Goal: Check status: Check status

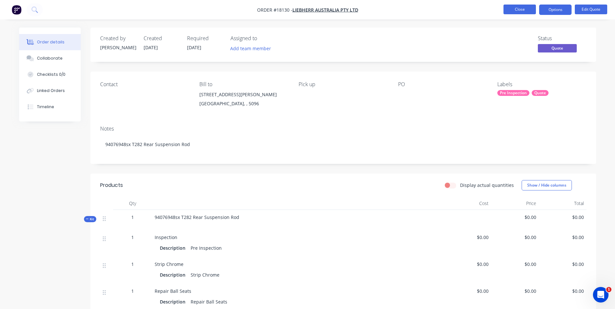
click at [527, 9] on button "Close" at bounding box center [519, 10] width 32 height 10
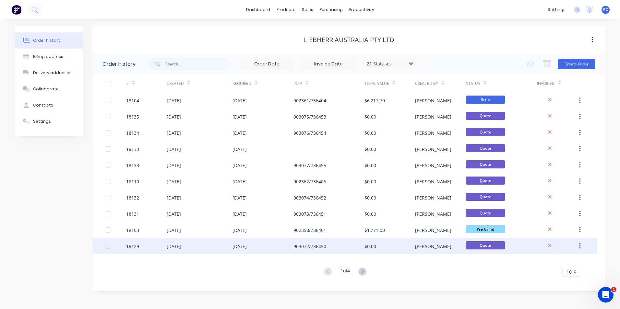
click at [145, 247] on div "18129" at bounding box center [146, 246] width 41 height 16
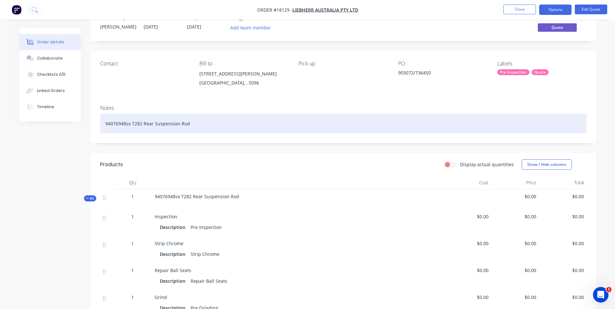
scroll to position [32, 0]
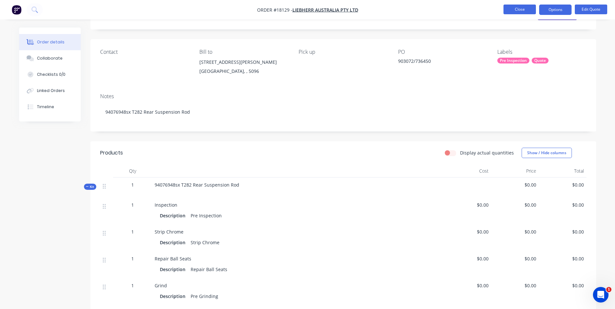
click at [523, 6] on button "Close" at bounding box center [519, 10] width 32 height 10
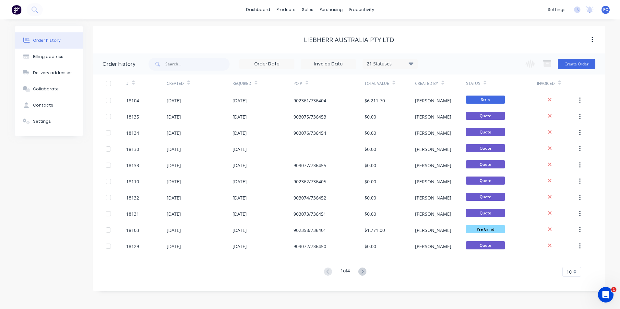
click at [368, 273] on button at bounding box center [362, 271] width 12 height 9
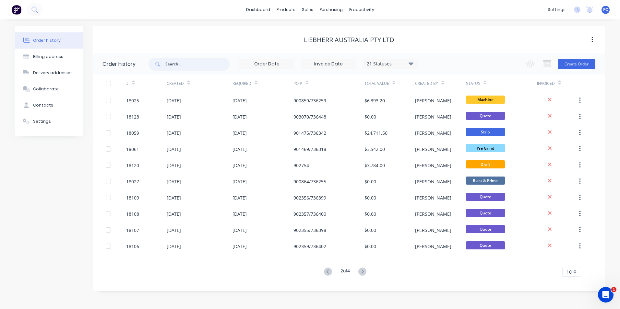
click at [193, 64] on input "text" at bounding box center [197, 64] width 64 height 13
type input "736447"
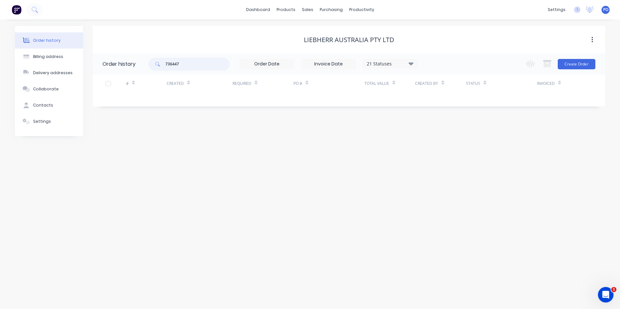
drag, startPoint x: 187, startPoint y: 64, endPoint x: 161, endPoint y: 64, distance: 25.9
click at [161, 64] on div "736447" at bounding box center [188, 64] width 81 height 13
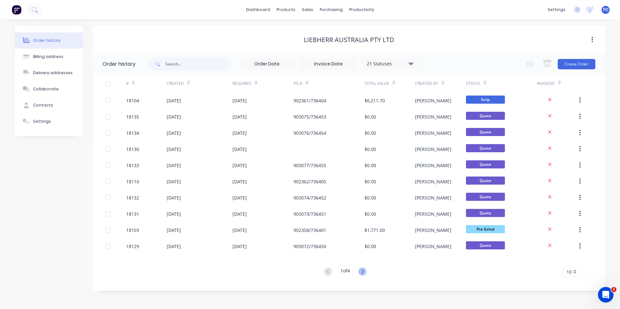
click at [360, 272] on icon at bounding box center [362, 272] width 8 height 8
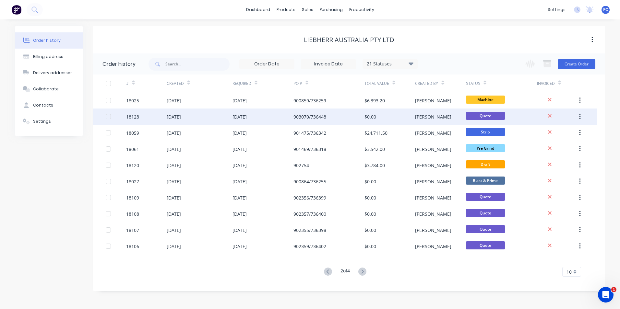
click at [310, 116] on div "903070/736448" at bounding box center [309, 116] width 33 height 7
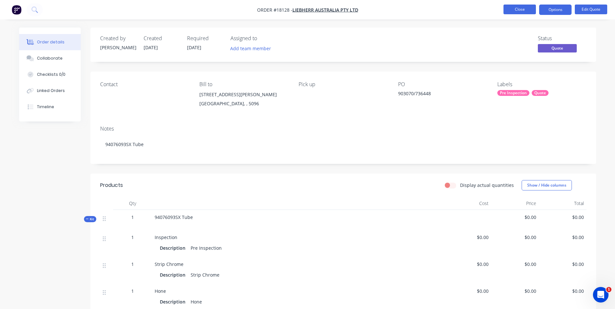
click at [520, 10] on button "Close" at bounding box center [519, 10] width 32 height 10
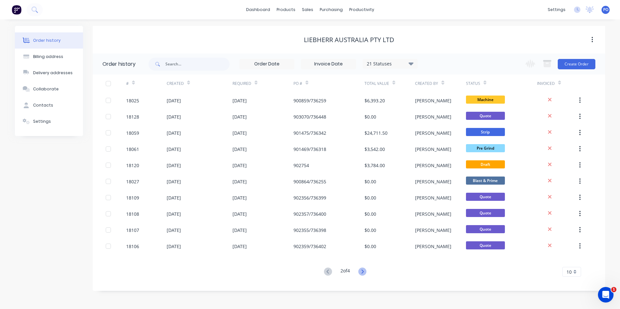
click at [360, 272] on icon at bounding box center [362, 272] width 8 height 8
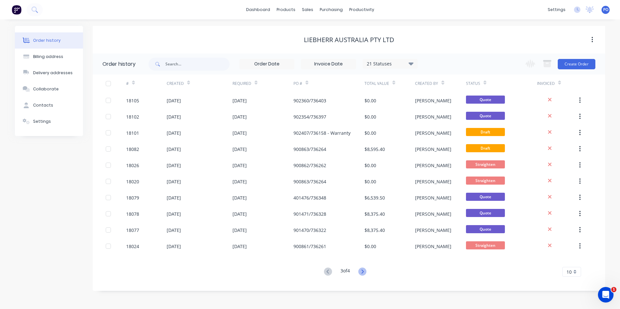
click at [363, 272] on icon at bounding box center [362, 272] width 2 height 4
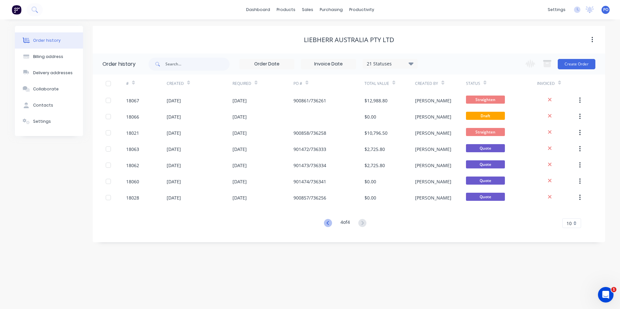
click at [327, 225] on icon at bounding box center [327, 223] width 2 height 4
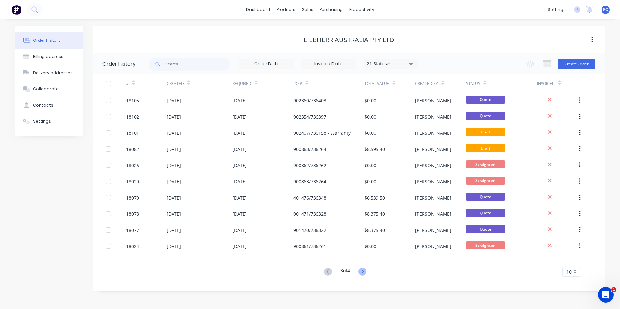
click at [363, 271] on icon at bounding box center [362, 272] width 8 height 8
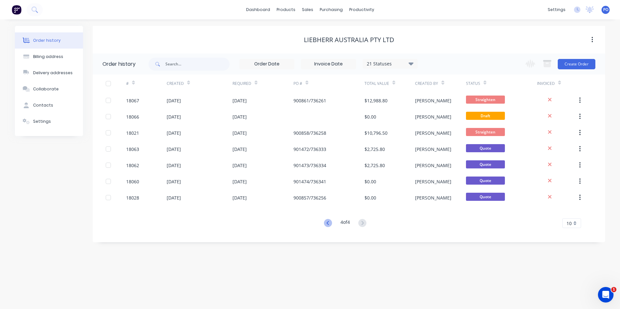
click at [327, 224] on icon at bounding box center [328, 223] width 8 height 8
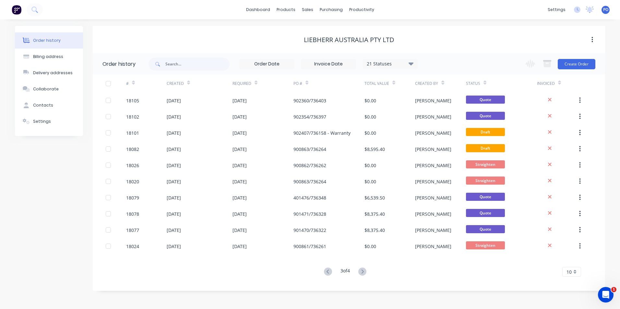
click at [308, 81] on icon at bounding box center [306, 82] width 3 height 5
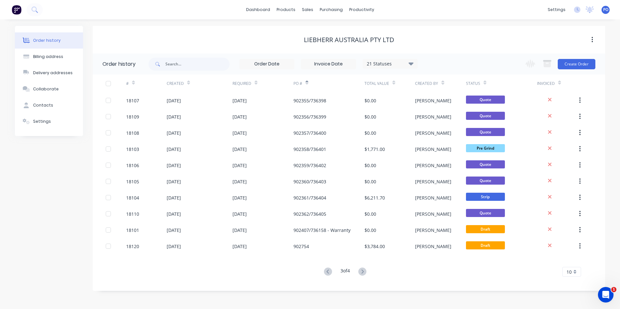
click at [308, 81] on icon at bounding box center [306, 82] width 3 height 5
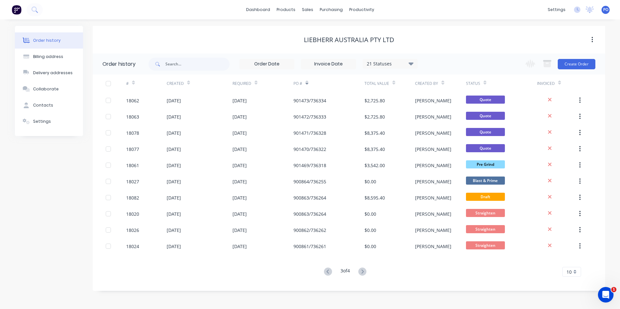
click at [308, 81] on icon at bounding box center [306, 82] width 3 height 5
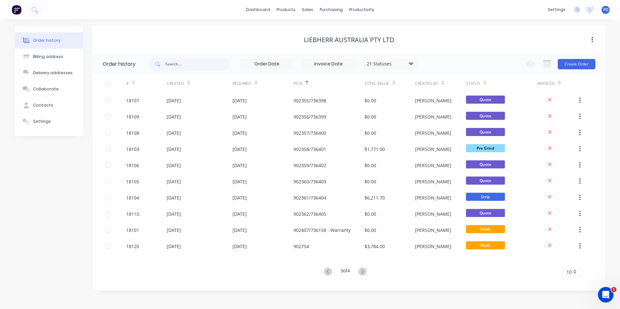
click at [308, 81] on icon at bounding box center [306, 82] width 3 height 5
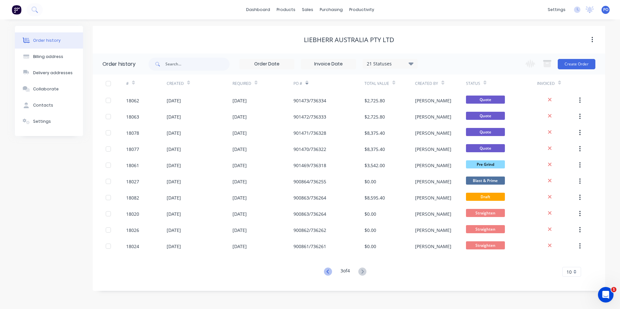
click at [326, 272] on icon at bounding box center [327, 272] width 2 height 4
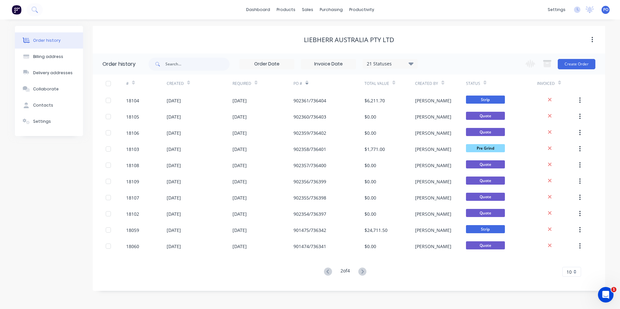
click at [133, 84] on icon at bounding box center [133, 84] width 3 height 2
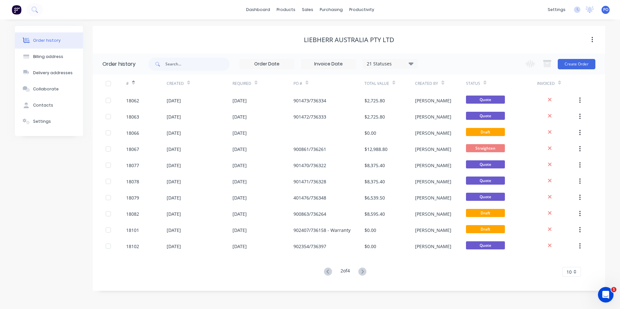
click at [133, 84] on icon at bounding box center [133, 84] width 3 height 2
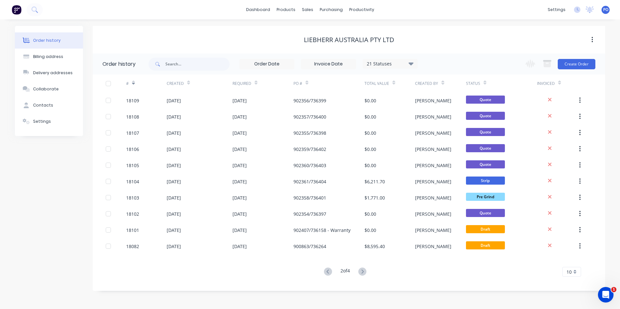
click at [133, 84] on icon at bounding box center [133, 84] width 3 height 2
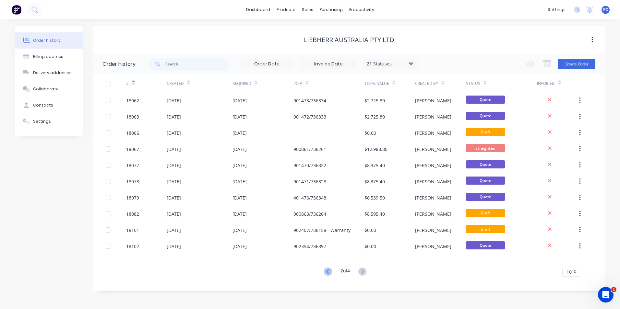
click at [325, 274] on icon at bounding box center [328, 272] width 8 height 8
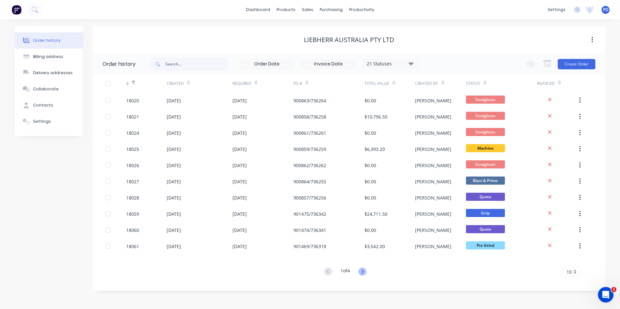
click at [364, 273] on icon at bounding box center [362, 272] width 8 height 8
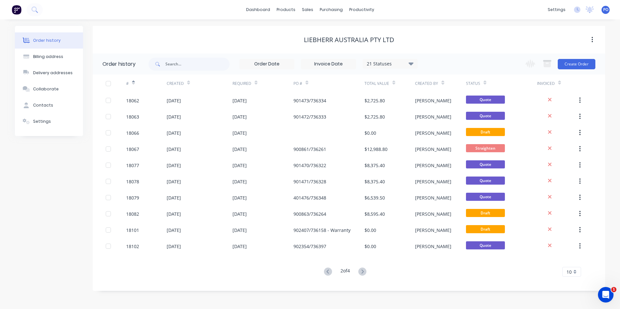
click at [364, 273] on icon at bounding box center [362, 272] width 8 height 8
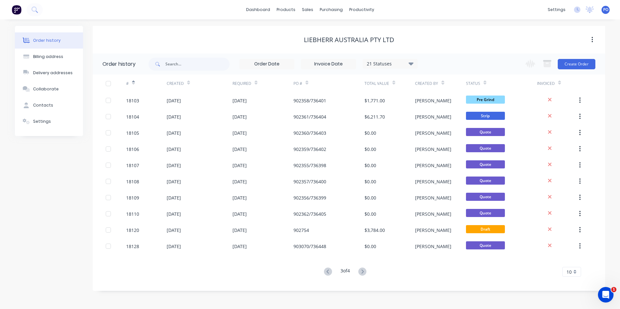
click at [364, 273] on icon at bounding box center [362, 272] width 8 height 8
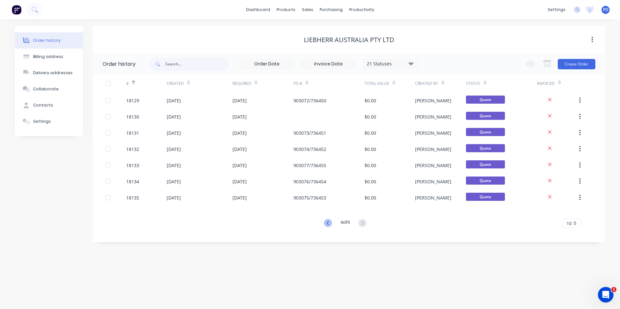
click at [328, 223] on icon at bounding box center [328, 223] width 8 height 8
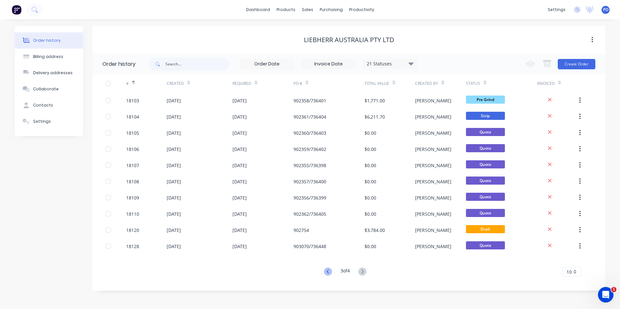
click at [329, 273] on icon at bounding box center [328, 272] width 8 height 8
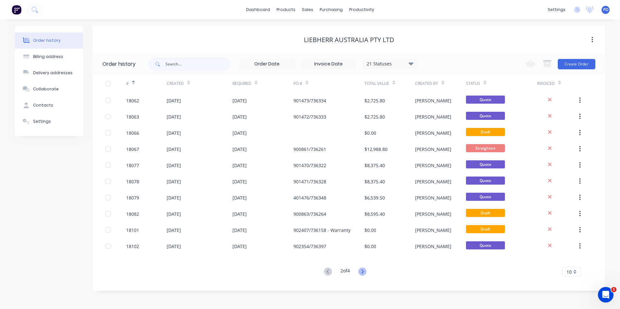
click at [363, 275] on icon at bounding box center [362, 272] width 8 height 8
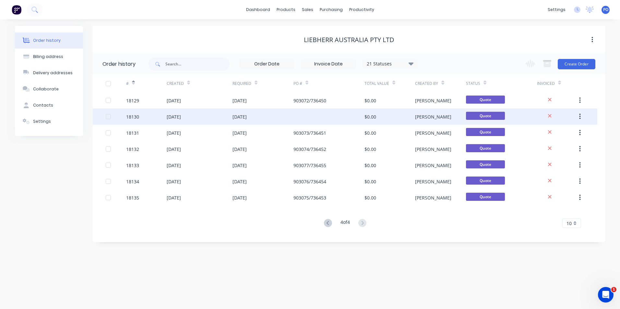
click at [312, 111] on div at bounding box center [328, 117] width 71 height 16
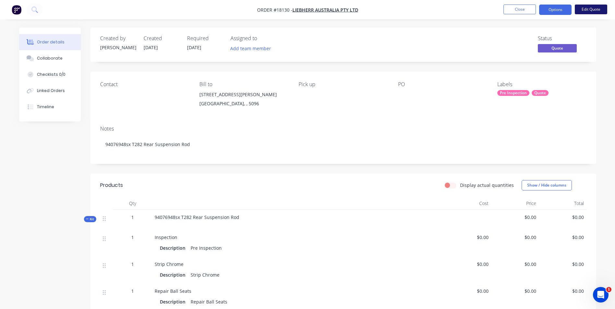
click at [598, 10] on button "Edit Quote" at bounding box center [591, 10] width 32 height 10
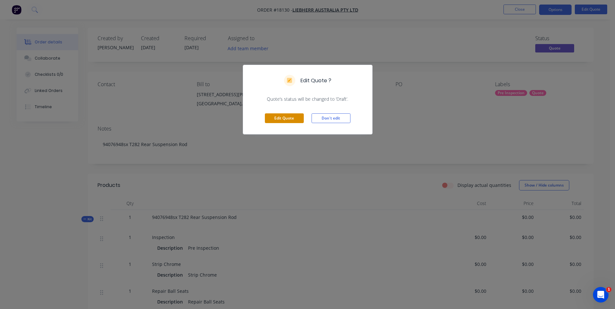
click at [300, 117] on button "Edit Quote" at bounding box center [284, 118] width 39 height 10
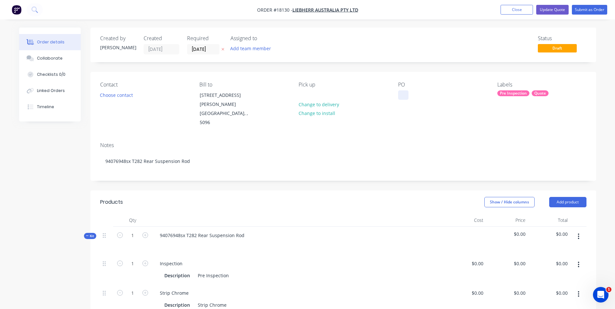
click at [400, 96] on div at bounding box center [403, 94] width 10 height 9
click at [551, 12] on button "Update Quote" at bounding box center [552, 10] width 32 height 10
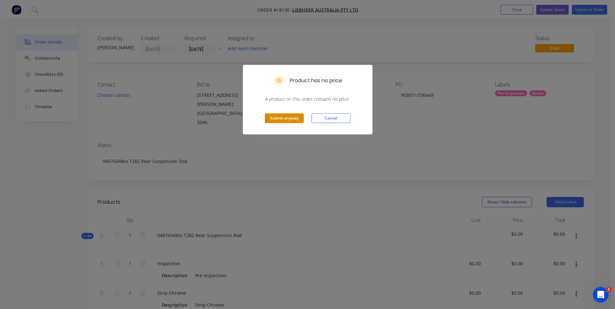
click at [275, 120] on button "Submit anyway" at bounding box center [284, 118] width 39 height 10
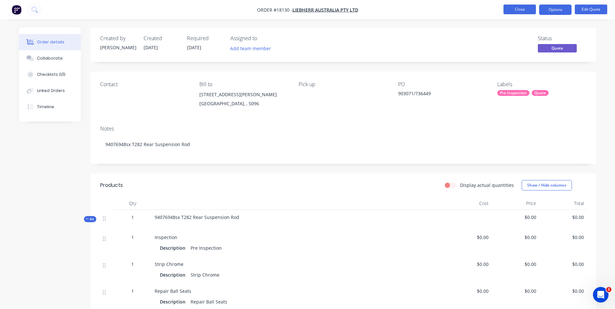
click at [523, 12] on button "Close" at bounding box center [519, 10] width 32 height 10
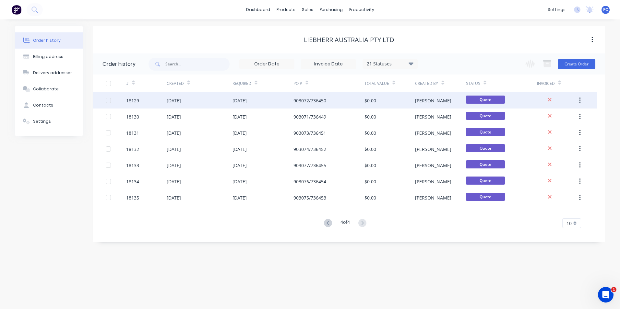
click at [323, 99] on div "903072/736450" at bounding box center [309, 100] width 33 height 7
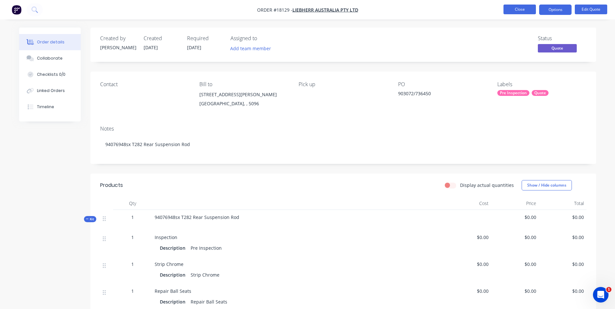
click at [517, 9] on button "Close" at bounding box center [519, 10] width 32 height 10
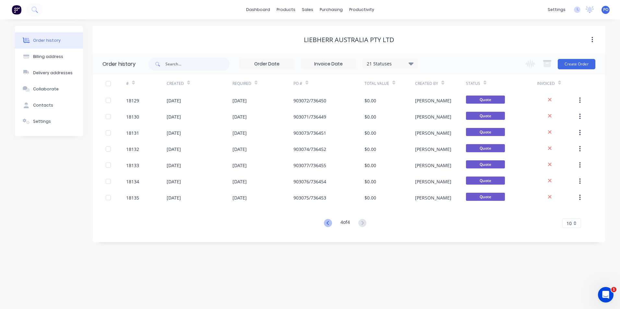
click at [326, 223] on icon at bounding box center [328, 223] width 8 height 8
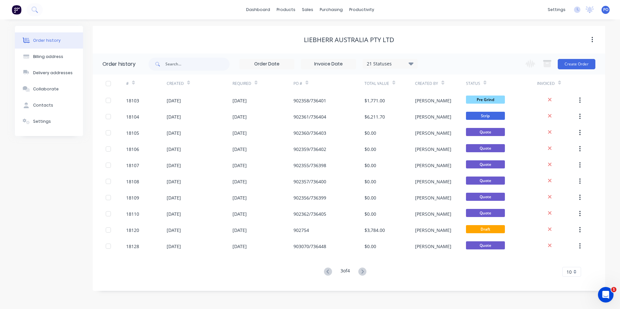
click at [363, 272] on icon at bounding box center [362, 272] width 2 height 4
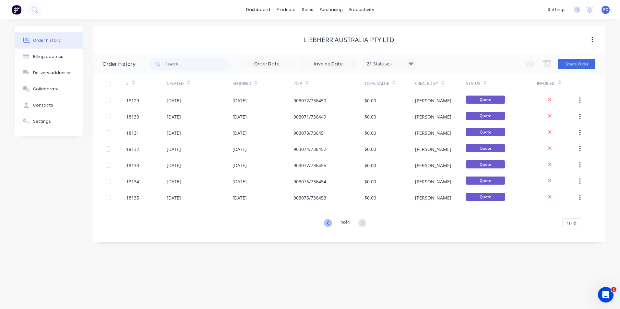
click at [330, 224] on icon at bounding box center [328, 223] width 8 height 8
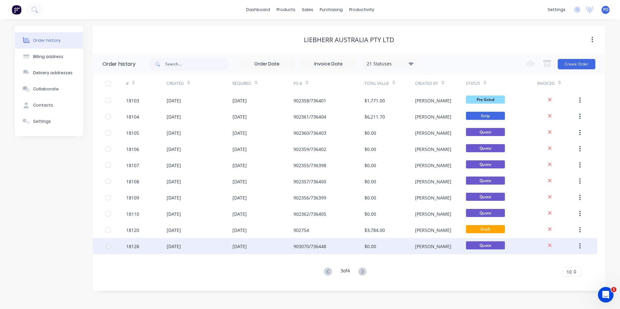
click at [326, 246] on div "903070/736448" at bounding box center [328, 246] width 71 height 16
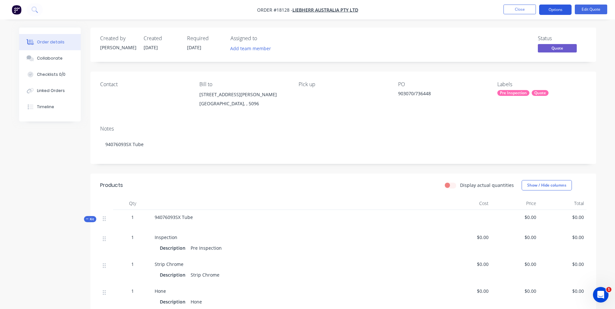
click at [563, 10] on button "Options" at bounding box center [555, 10] width 32 height 10
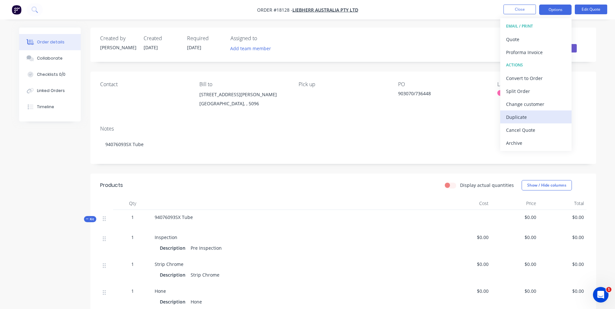
click at [529, 119] on div "Duplicate" at bounding box center [536, 116] width 60 height 9
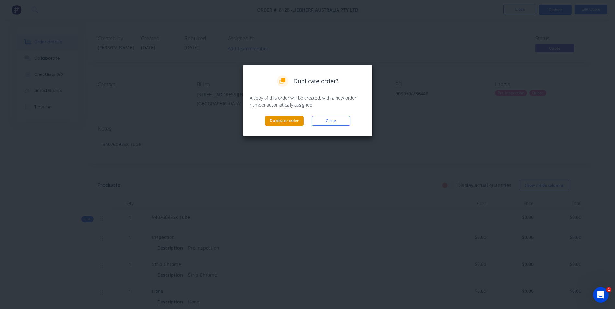
click at [278, 122] on button "Duplicate order" at bounding box center [284, 121] width 39 height 10
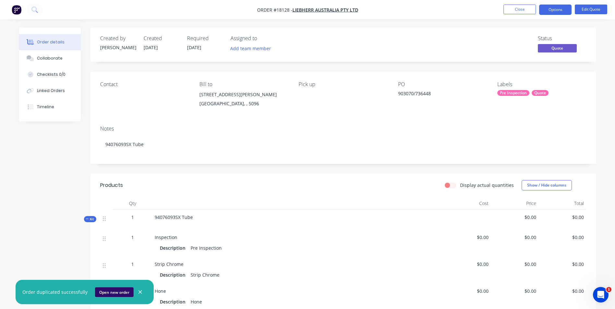
click at [112, 293] on button "Open new order" at bounding box center [114, 292] width 39 height 10
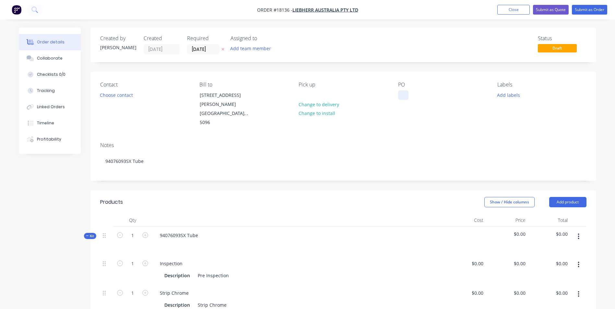
click at [403, 95] on div at bounding box center [403, 94] width 10 height 9
click at [504, 98] on button "Add labels" at bounding box center [509, 94] width 30 height 9
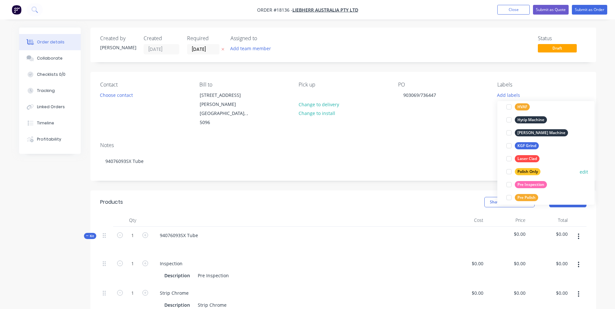
scroll to position [162, 0]
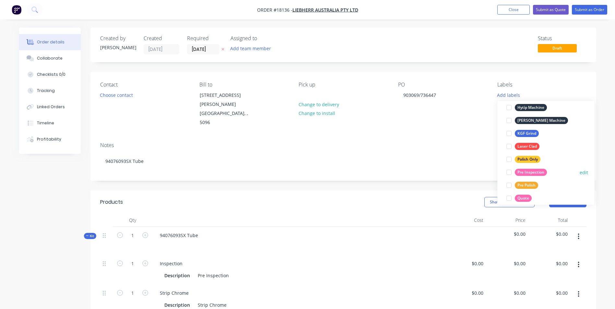
click at [525, 170] on div "Pre Inspection" at bounding box center [531, 172] width 32 height 7
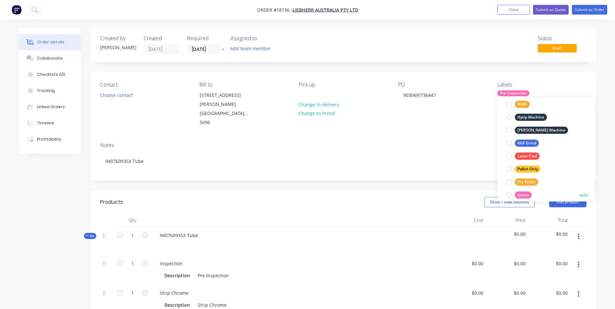
click at [522, 192] on div "Quote" at bounding box center [523, 195] width 17 height 7
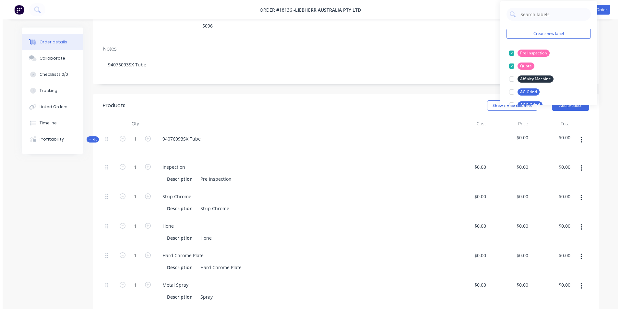
scroll to position [0, 0]
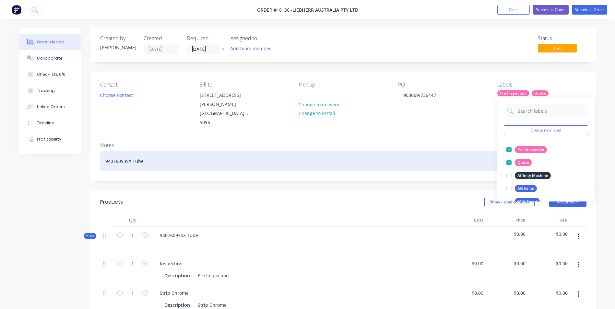
click at [389, 151] on div "94076093SX Tube" at bounding box center [343, 161] width 486 height 20
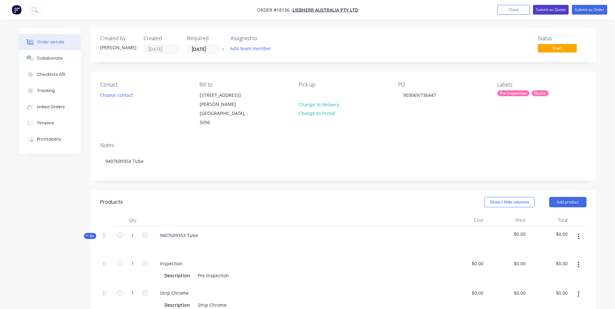
click at [548, 10] on button "Submit as Quote" at bounding box center [551, 10] width 36 height 10
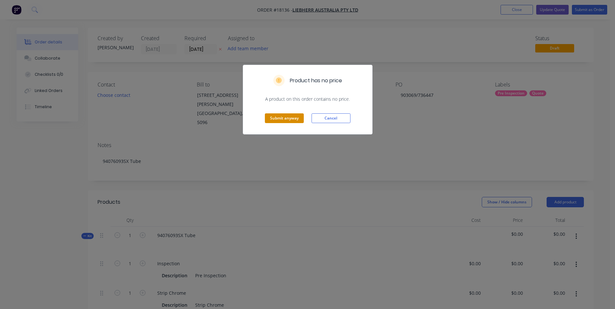
click at [286, 115] on button "Submit anyway" at bounding box center [284, 118] width 39 height 10
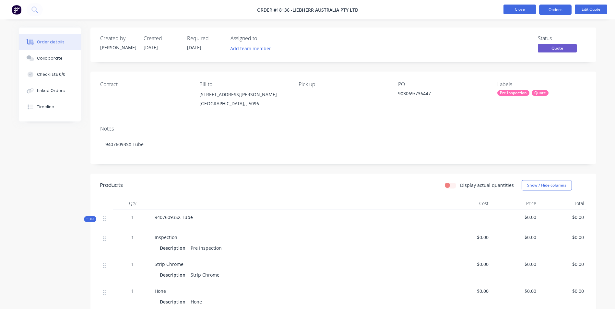
click at [521, 10] on button "Close" at bounding box center [519, 10] width 32 height 10
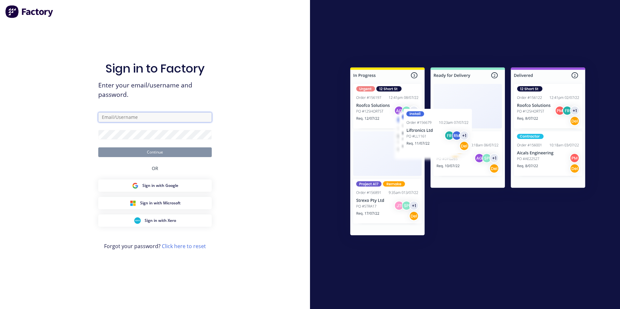
type input "paul@toolchromecompany.com.au"
click at [158, 154] on button "Continue" at bounding box center [154, 152] width 113 height 10
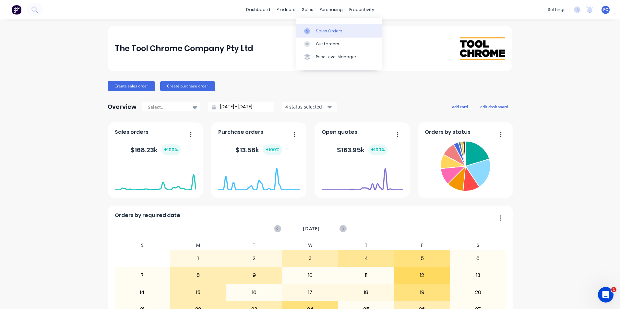
click at [318, 30] on div "Sales Orders" at bounding box center [329, 31] width 27 height 6
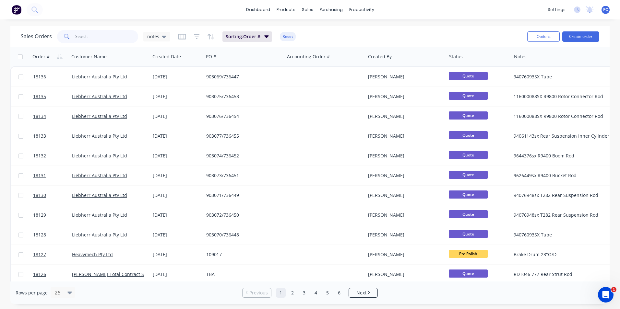
click at [89, 40] on input "text" at bounding box center [106, 36] width 63 height 13
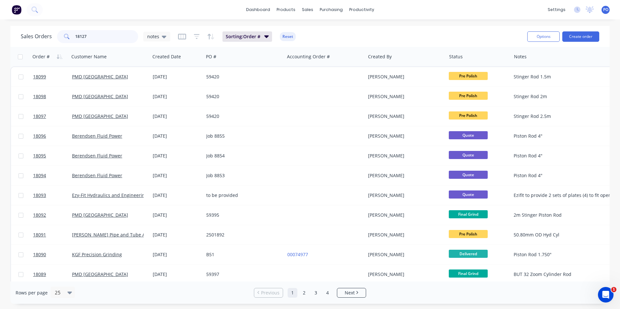
type input "18127"
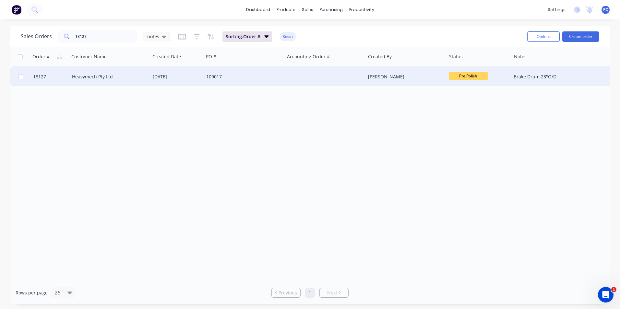
click at [456, 76] on span "Pre Polish" at bounding box center [468, 76] width 39 height 8
click at [465, 159] on button "HCP" at bounding box center [481, 160] width 65 height 12
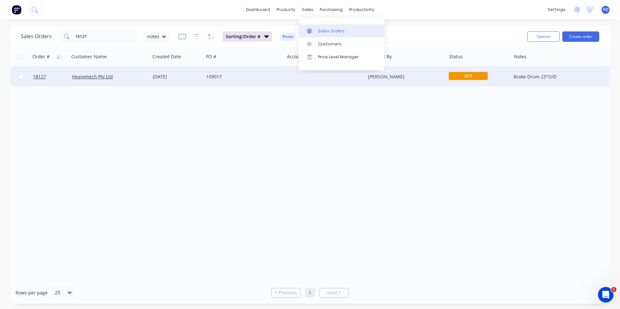
click at [318, 31] on div "Sales Orders" at bounding box center [331, 31] width 27 height 6
click at [461, 74] on span "HCP" at bounding box center [468, 76] width 39 height 8
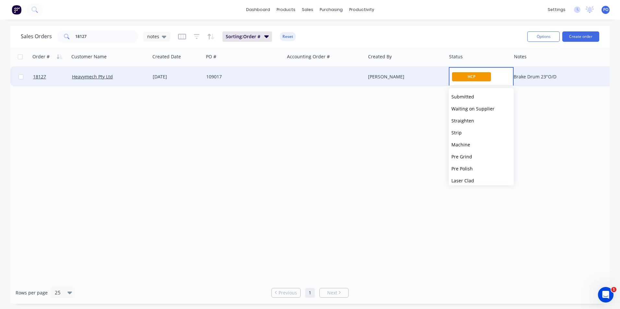
click at [480, 76] on span "HCP" at bounding box center [471, 76] width 39 height 9
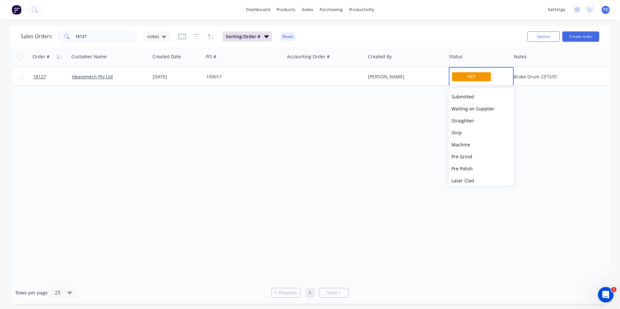
click at [334, 159] on div "Order # Customer Name Created Date PO # Accounting Order # Created By Status No…" at bounding box center [309, 164] width 599 height 235
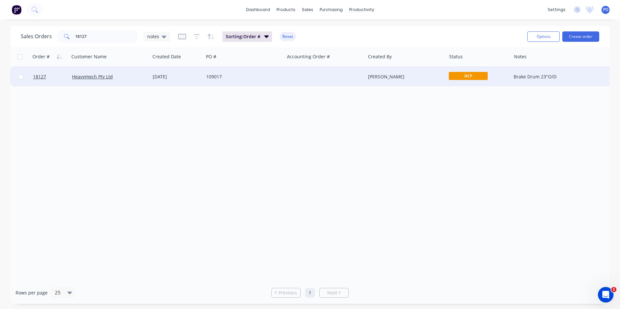
click at [467, 74] on span "HCP" at bounding box center [468, 76] width 39 height 8
click at [468, 169] on span "Pre Polish" at bounding box center [461, 169] width 21 height 6
click at [89, 76] on link "Heavymech Pty Ltd" at bounding box center [92, 77] width 41 height 6
